Goal: Task Accomplishment & Management: Manage account settings

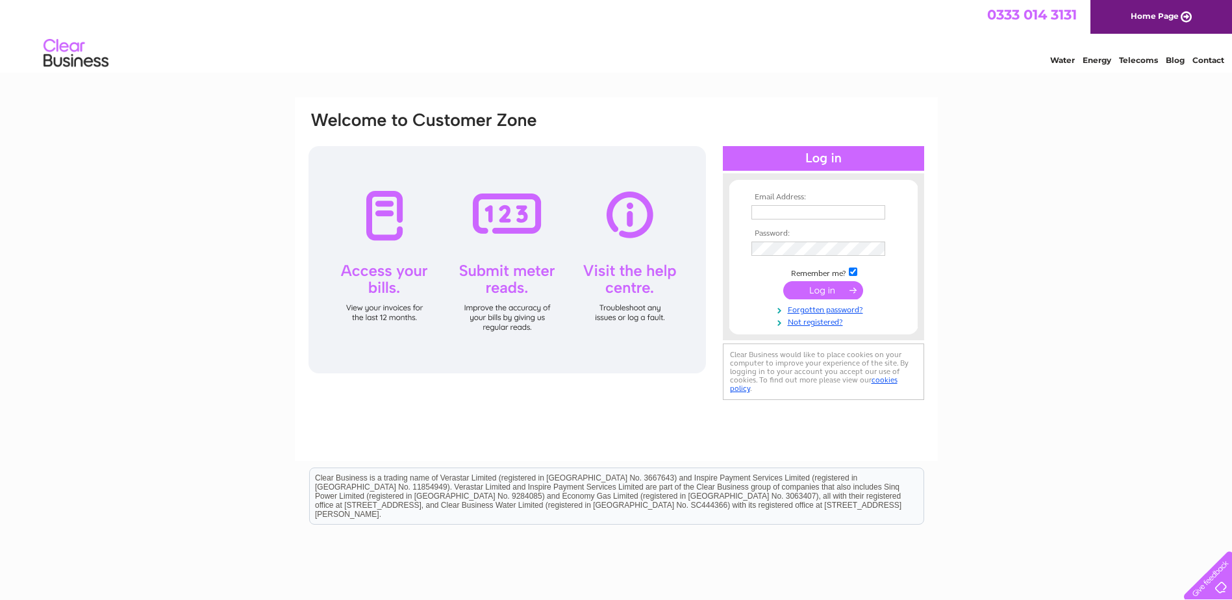
click at [793, 210] on input "text" at bounding box center [818, 212] width 134 height 14
type input "invoices@laingsuk.com"
click at [831, 288] on input "submit" at bounding box center [823, 291] width 80 height 18
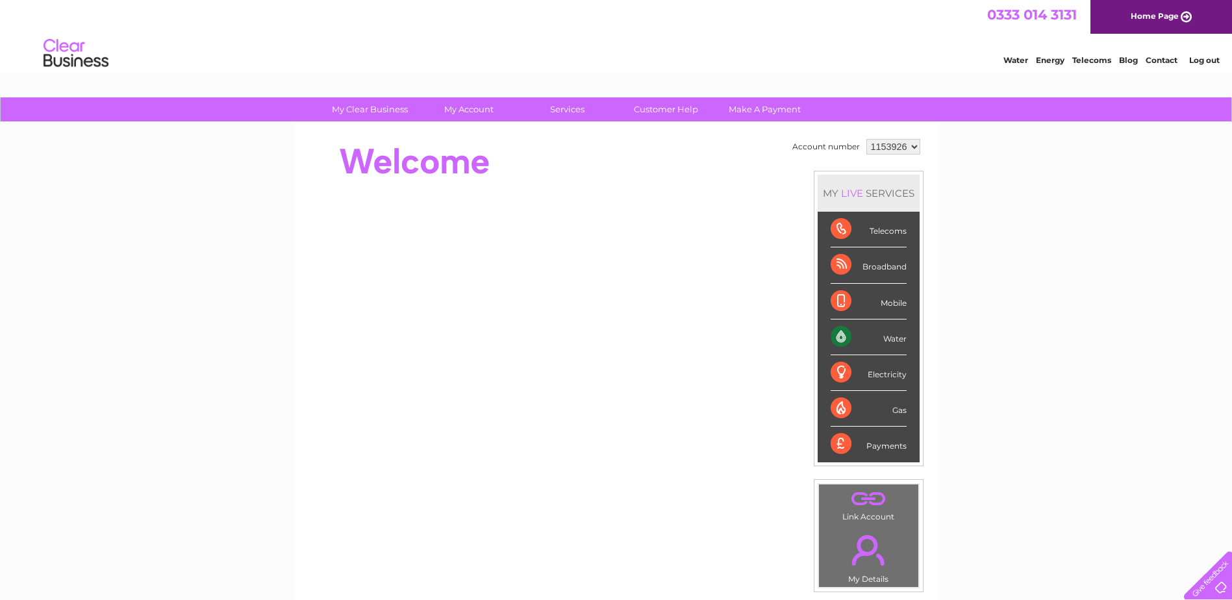
scroll to position [65, 0]
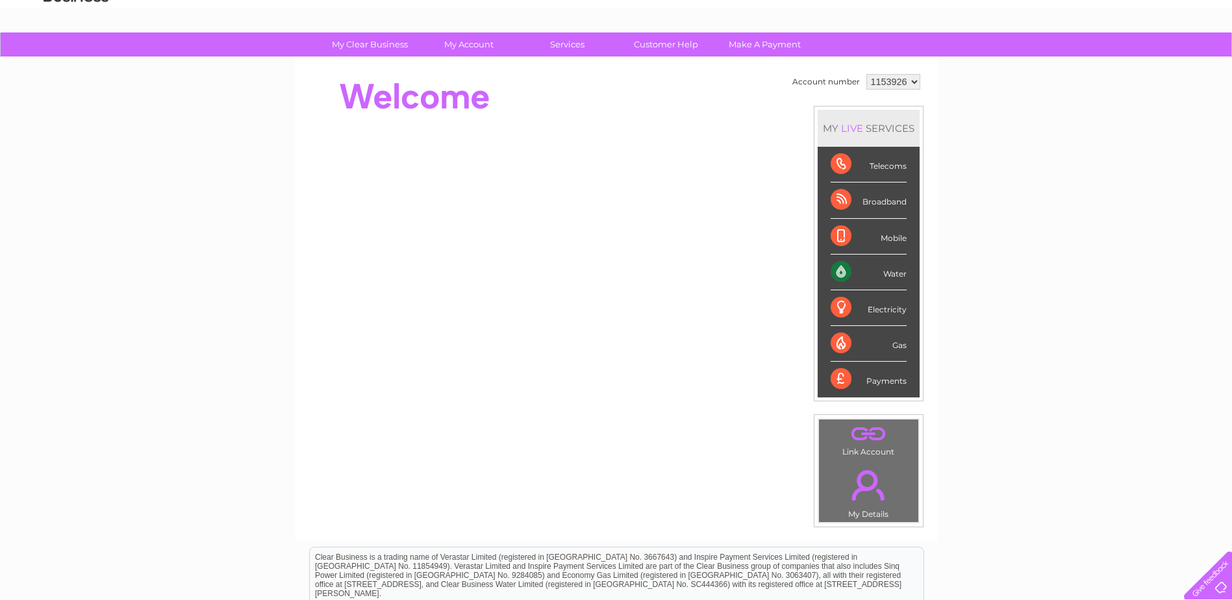
click at [858, 371] on div "Payments" at bounding box center [868, 379] width 76 height 35
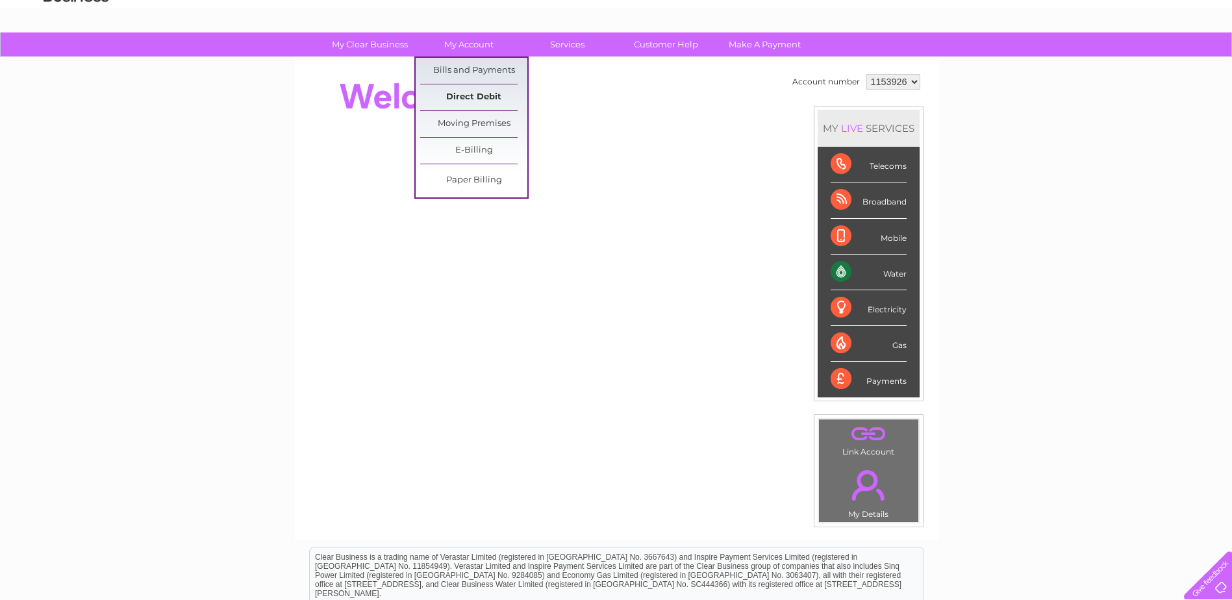
click at [462, 89] on link "Direct Debit" at bounding box center [473, 97] width 107 height 26
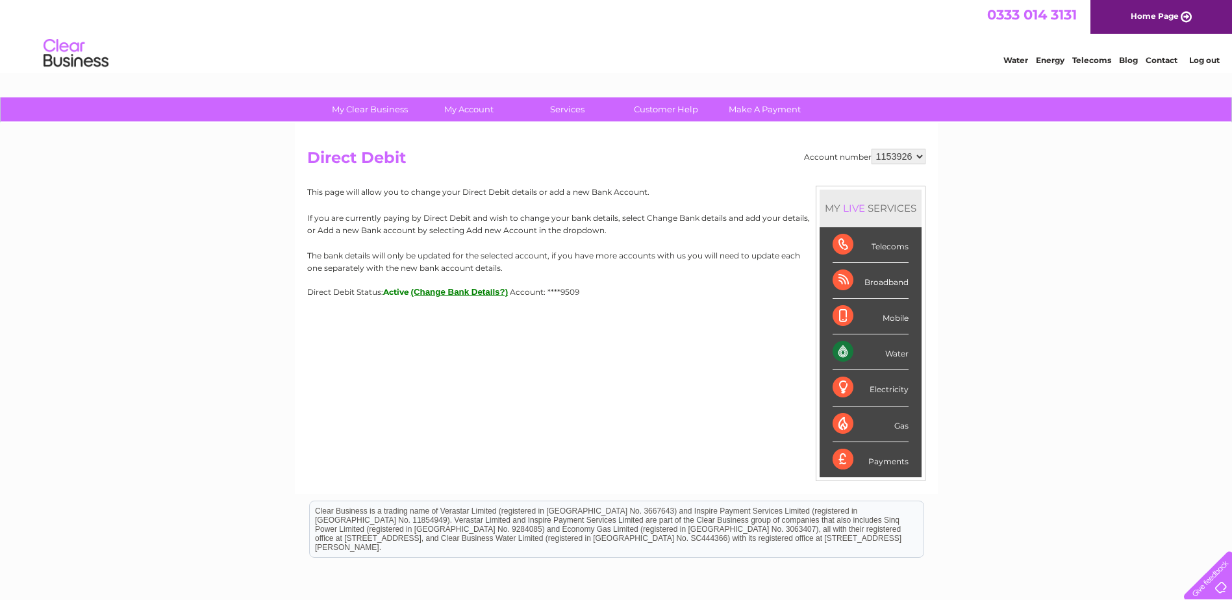
click at [453, 288] on button "(Change Bank Details?)" at bounding box center [459, 292] width 97 height 10
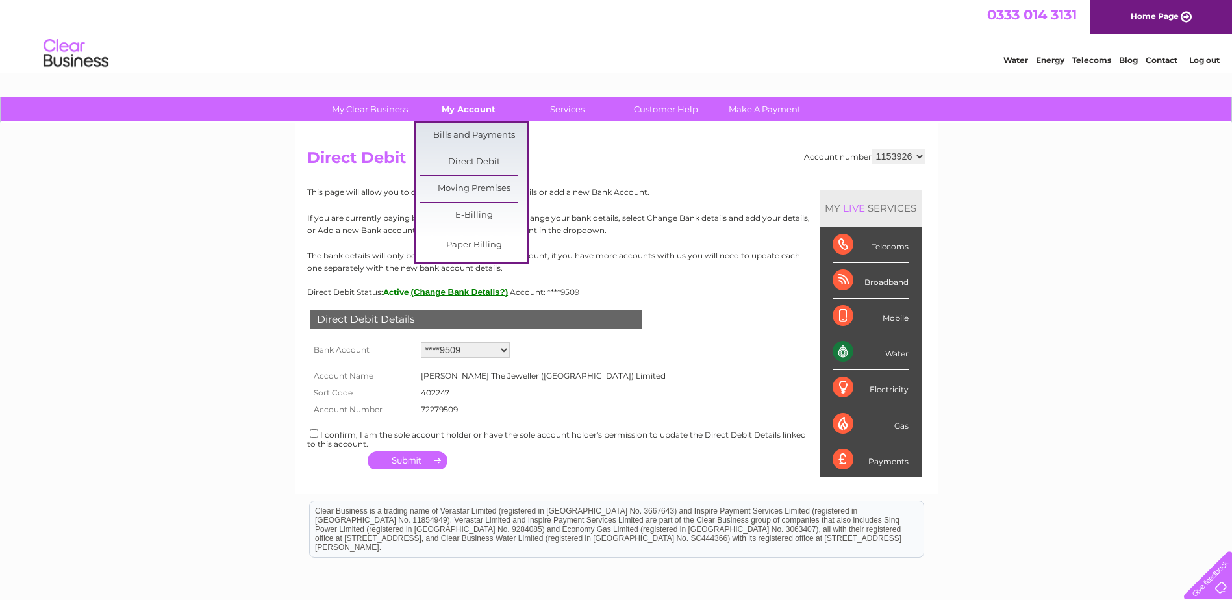
click at [491, 101] on link "My Account" at bounding box center [468, 109] width 107 height 24
click at [480, 132] on link "Bills and Payments" at bounding box center [473, 136] width 107 height 26
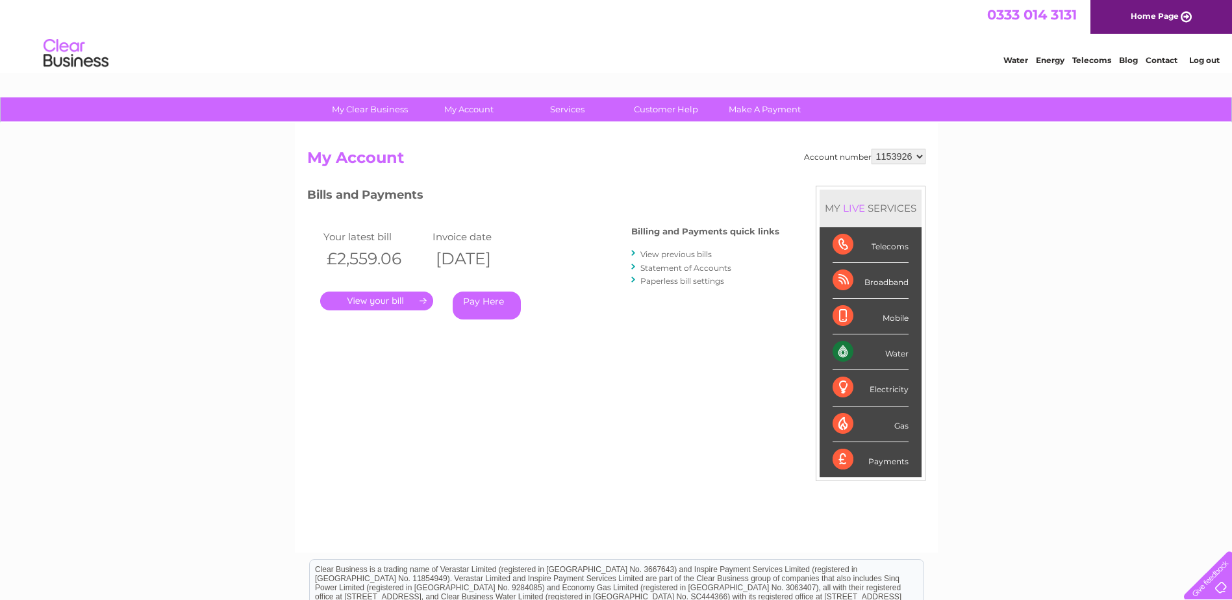
click at [401, 301] on link "." at bounding box center [376, 300] width 113 height 19
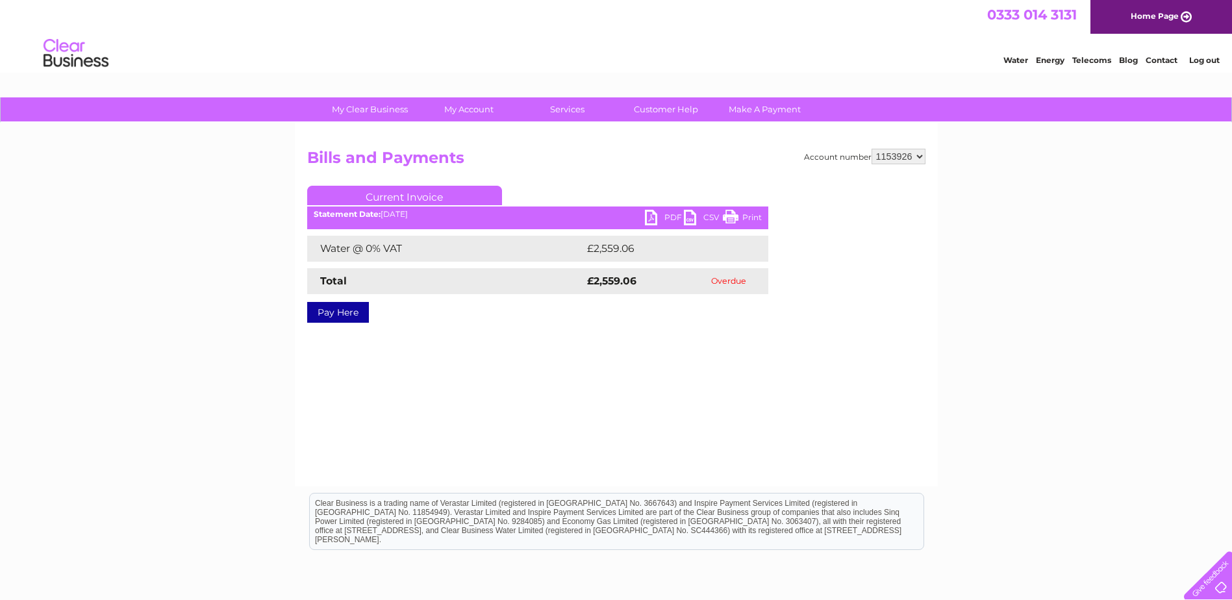
click at [1206, 63] on link "Log out" at bounding box center [1204, 60] width 31 height 10
